Goal: Information Seeking & Learning: Learn about a topic

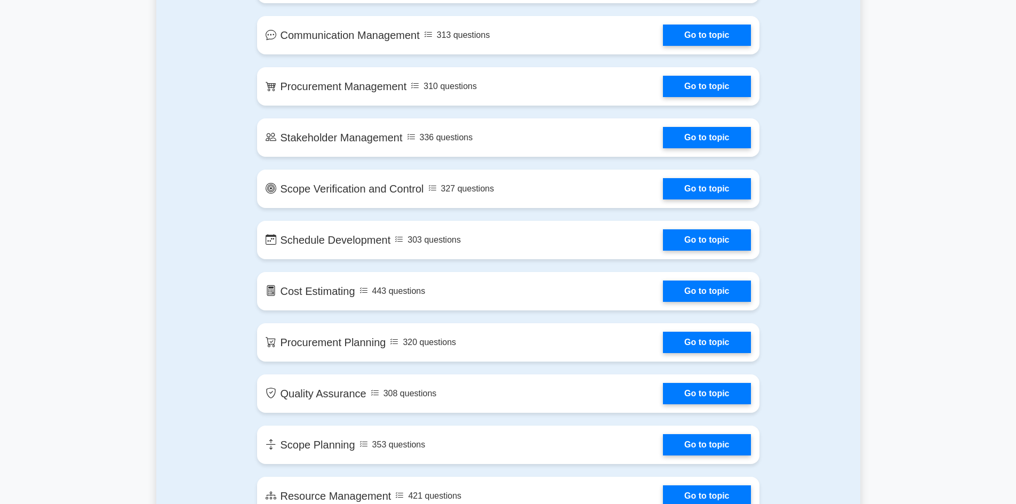
scroll to position [961, 0]
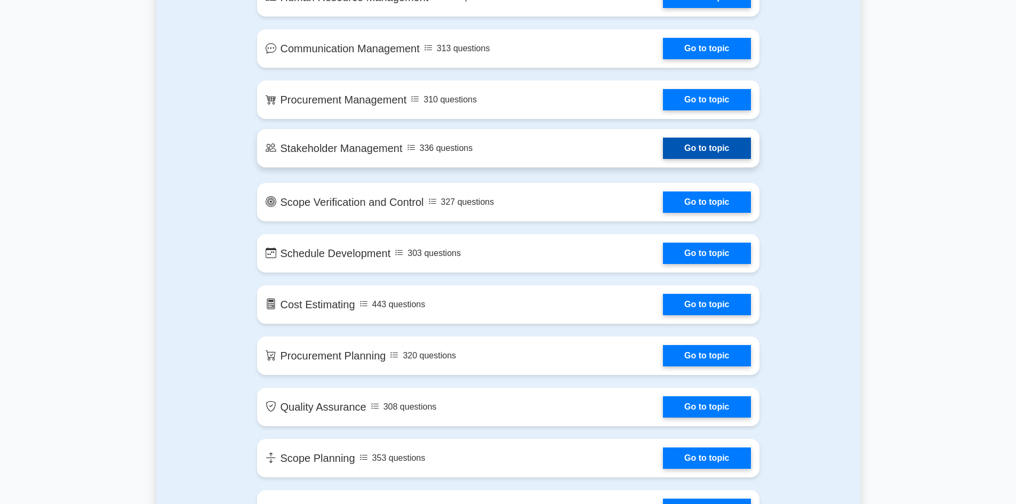
click at [732, 140] on link "Go to topic" at bounding box center [706, 148] width 87 height 21
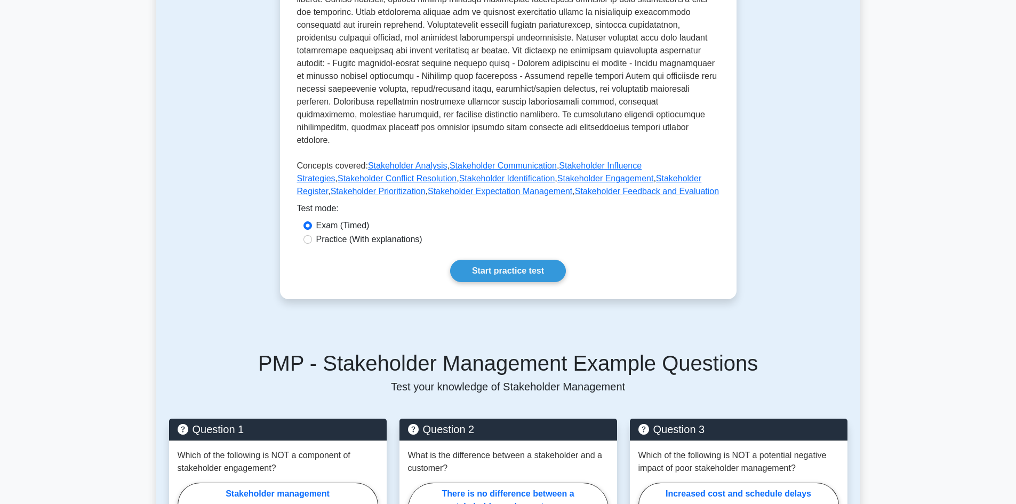
scroll to position [256, 0]
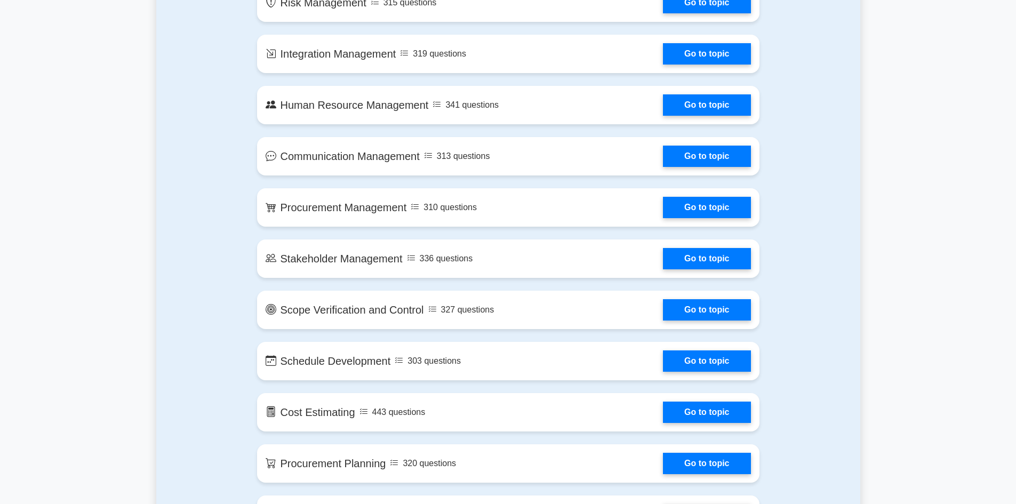
scroll to position [862, 0]
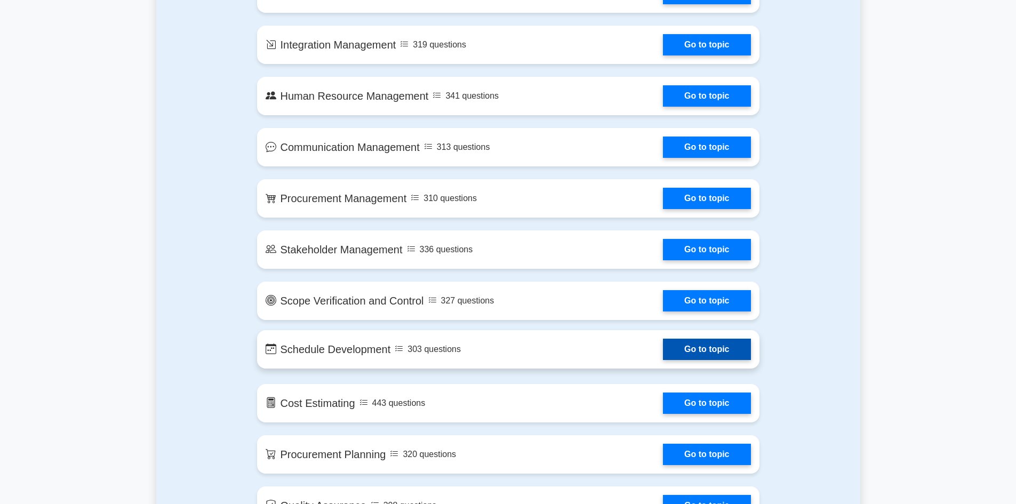
click at [719, 349] on link "Go to topic" at bounding box center [706, 349] width 87 height 21
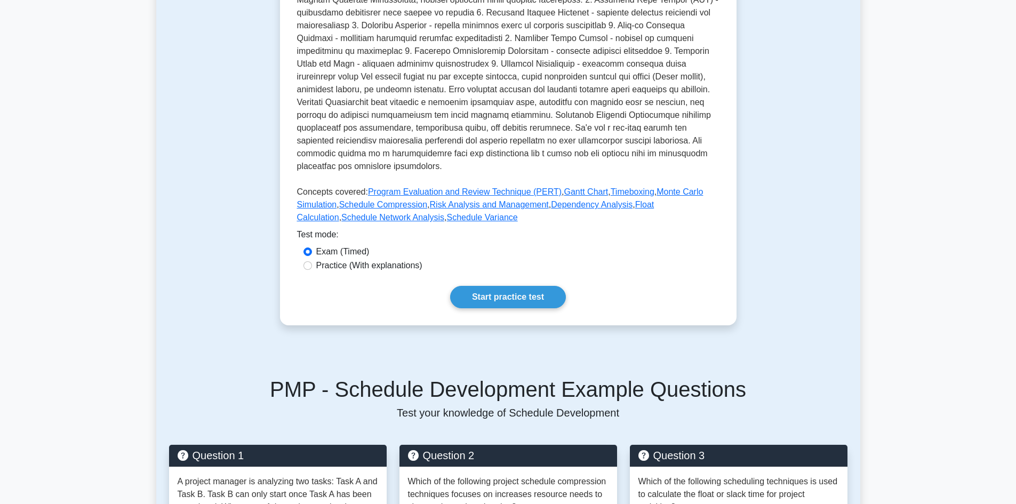
scroll to position [340, 0]
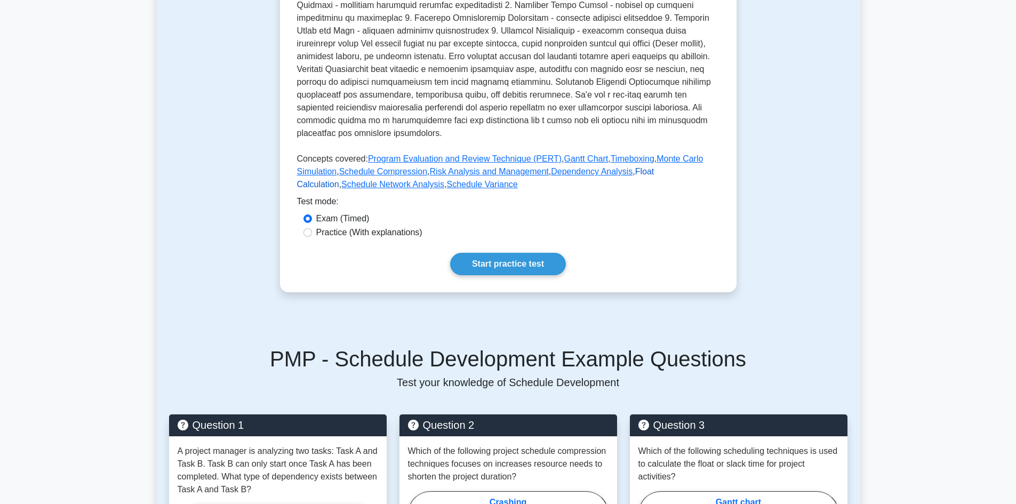
click at [654, 167] on link "Float Calculation" at bounding box center [475, 178] width 357 height 22
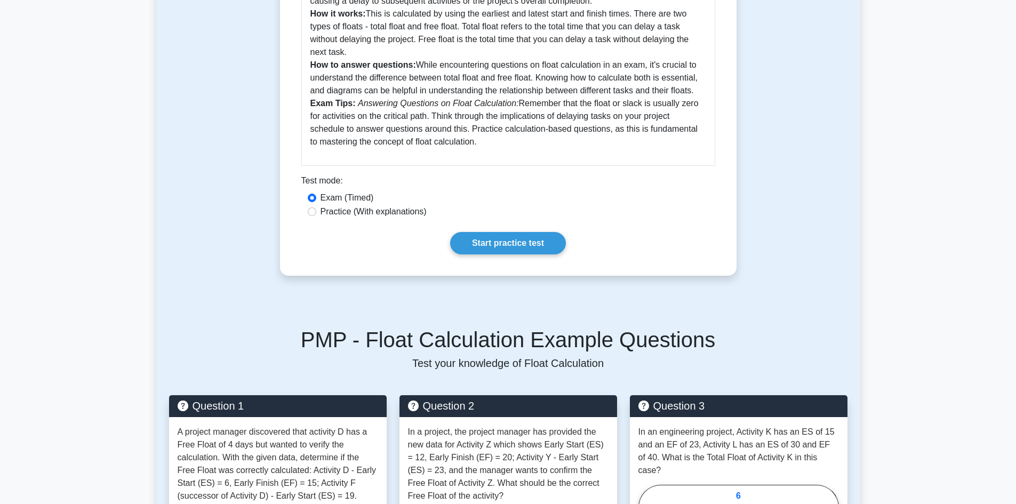
scroll to position [511, 0]
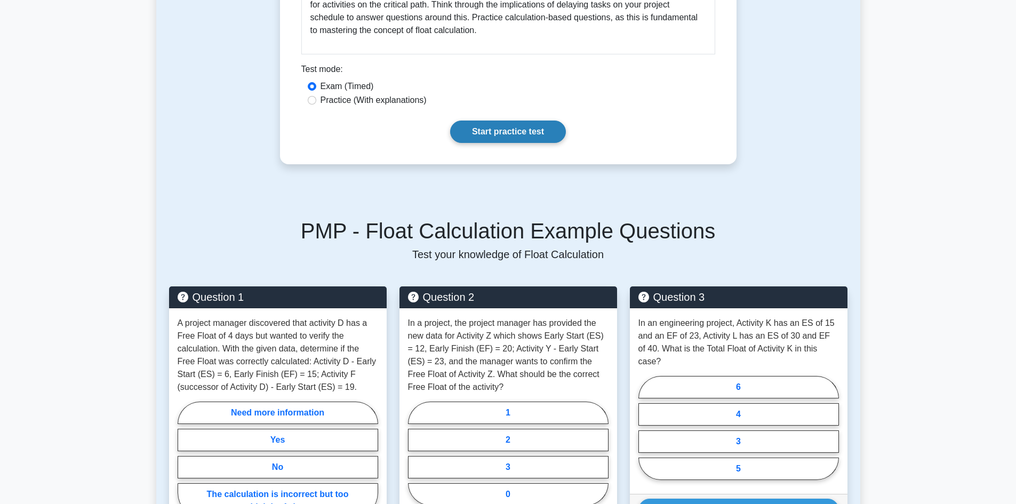
click at [534, 139] on link "Start practice test" at bounding box center [508, 132] width 116 height 22
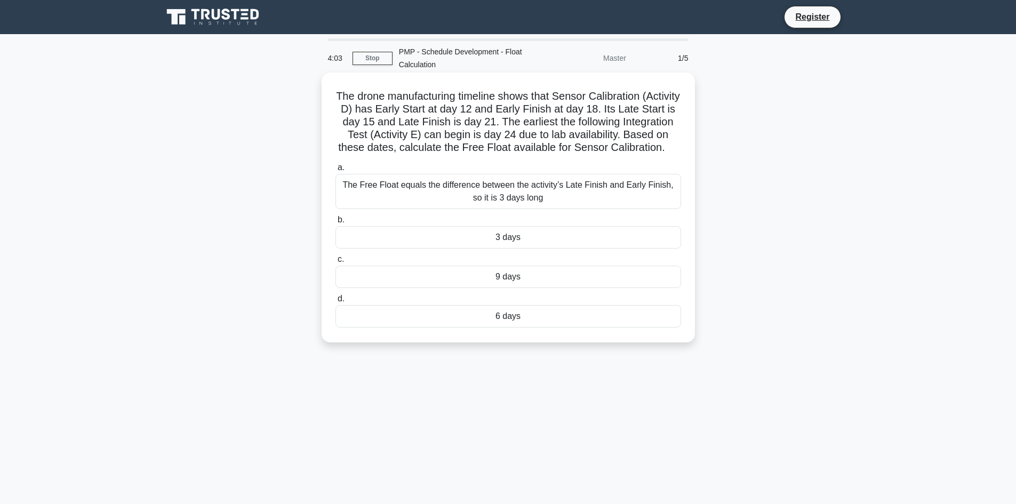
click at [581, 248] on div "3 days" at bounding box center [508, 237] width 346 height 22
click at [335, 223] on input "b. 3 days" at bounding box center [335, 219] width 0 height 7
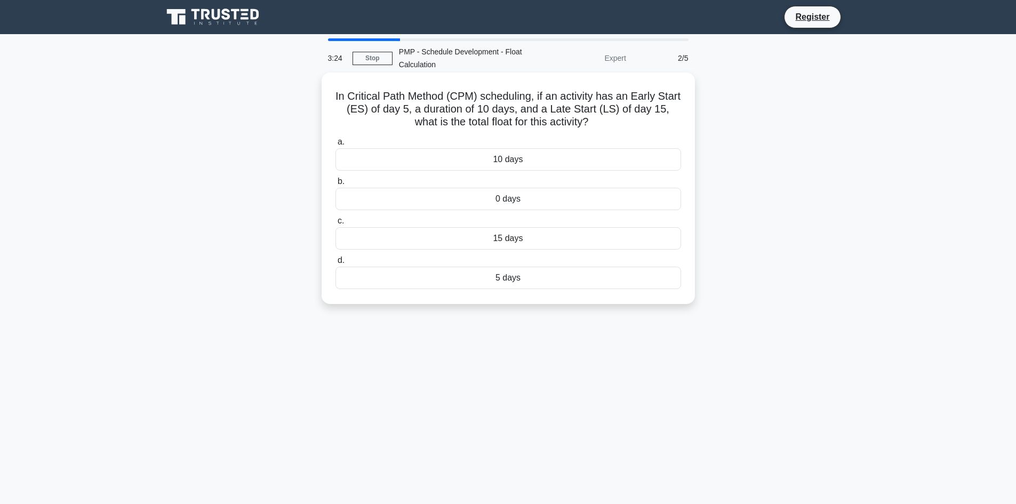
click at [552, 194] on div "0 days" at bounding box center [508, 199] width 346 height 22
click at [335, 185] on input "b. 0 days" at bounding box center [335, 181] width 0 height 7
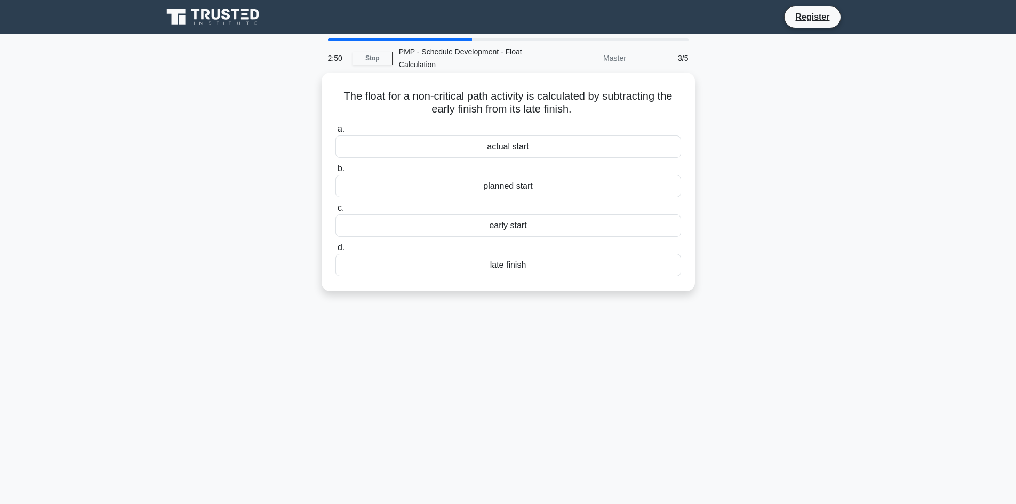
click at [524, 223] on div "early start" at bounding box center [508, 225] width 346 height 22
click at [335, 212] on input "c. early start" at bounding box center [335, 208] width 0 height 7
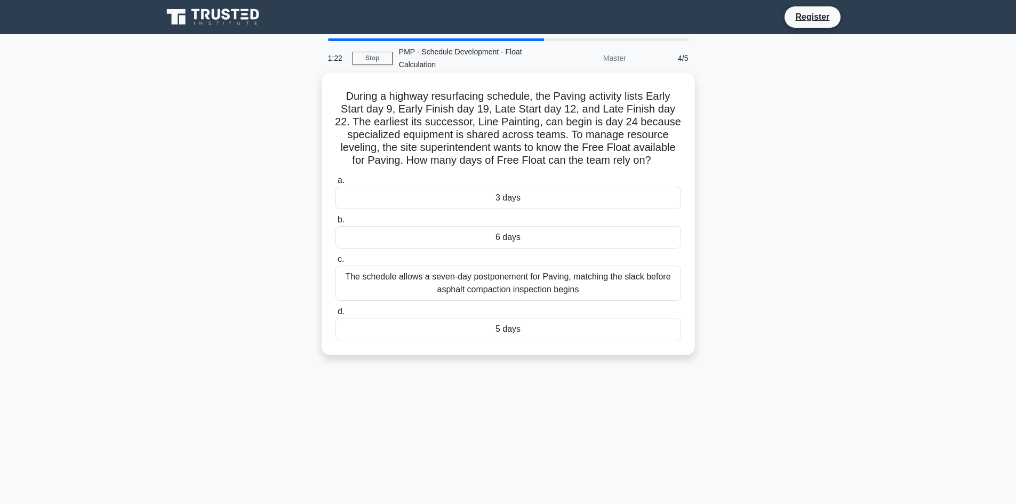
click at [544, 237] on div "6 days" at bounding box center [508, 237] width 346 height 22
click at [335, 223] on input "b. 6 days" at bounding box center [335, 219] width 0 height 7
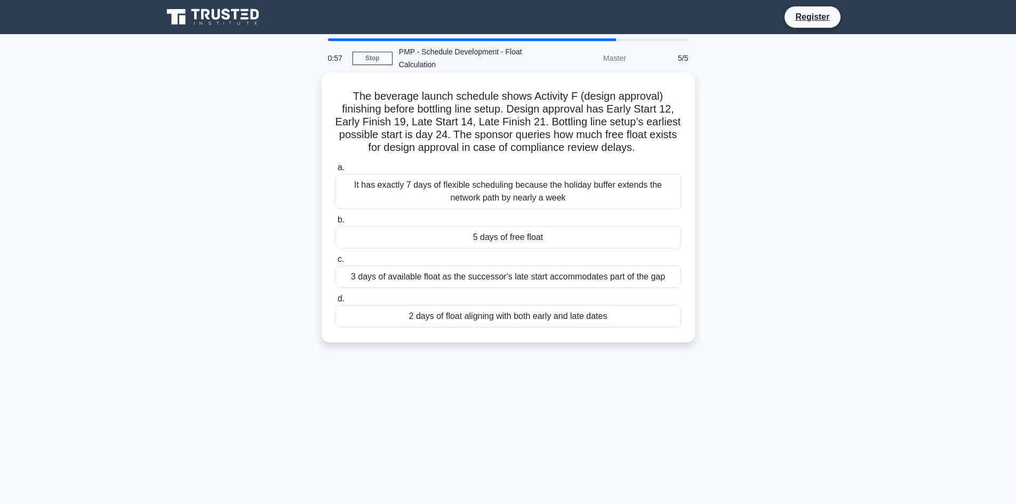
click at [529, 233] on div "5 days of free float" at bounding box center [508, 237] width 346 height 22
click at [335, 223] on input "b. 5 days of free float" at bounding box center [335, 219] width 0 height 7
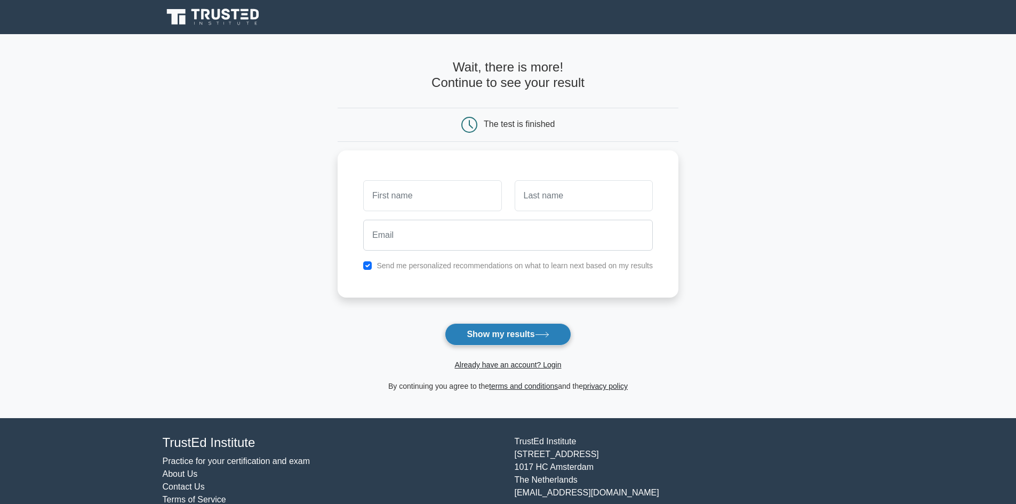
click at [545, 338] on icon at bounding box center [542, 335] width 14 height 6
